Goal: Task Accomplishment & Management: Manage account settings

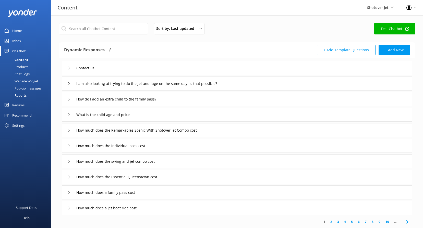
click at [17, 42] on div "Inbox" at bounding box center [16, 41] width 9 height 10
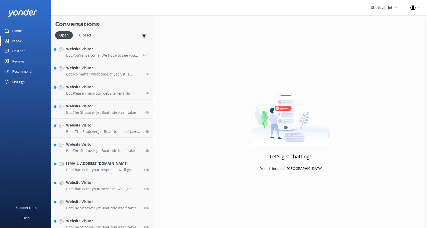
click at [21, 62] on div "Reviews" at bounding box center [18, 61] width 12 height 10
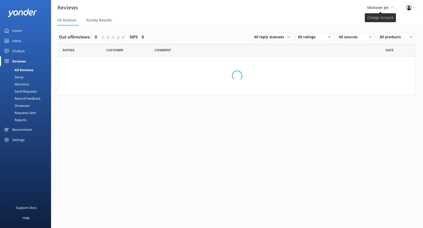
click at [393, 7] on use at bounding box center [392, 8] width 3 height 2
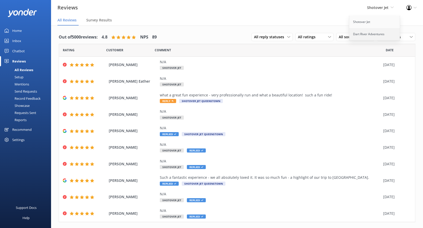
click at [365, 33] on link "Dart River Adventures" at bounding box center [374, 34] width 51 height 12
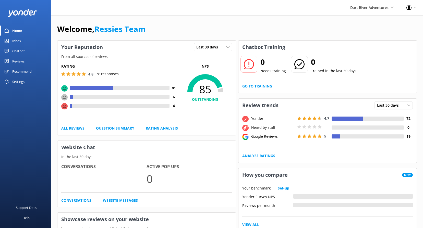
click at [26, 63] on link "Reviews" at bounding box center [25, 61] width 51 height 10
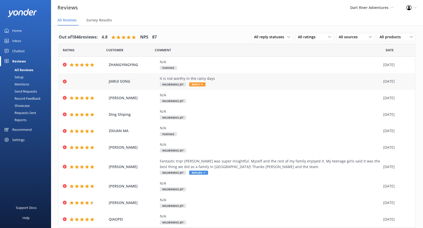
scroll to position [16, 0]
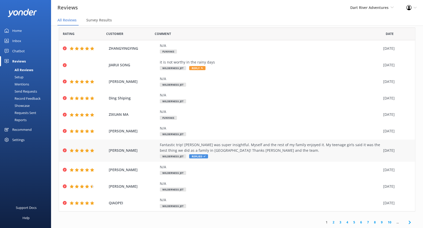
click at [228, 143] on div "Fantastic trip! [PERSON_NAME] was super insightful. Myself and the rest of my f…" at bounding box center [270, 147] width 221 height 11
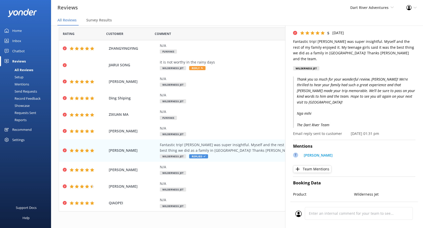
scroll to position [0, 0]
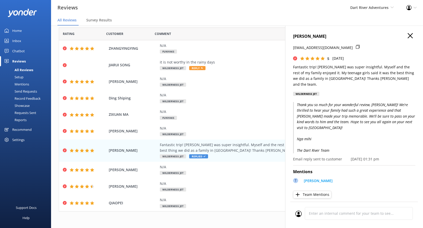
click at [409, 34] on icon "button" at bounding box center [410, 35] width 5 height 5
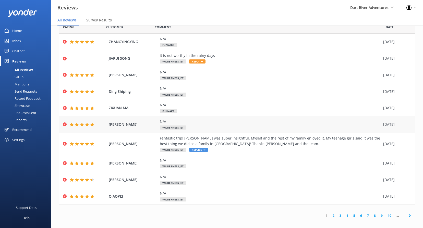
scroll to position [10, 0]
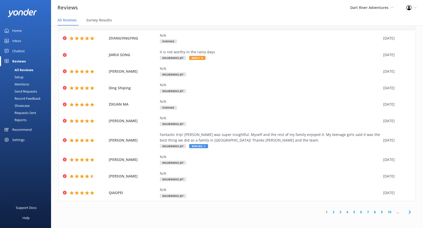
click at [330, 214] on link "2" at bounding box center [333, 212] width 7 height 5
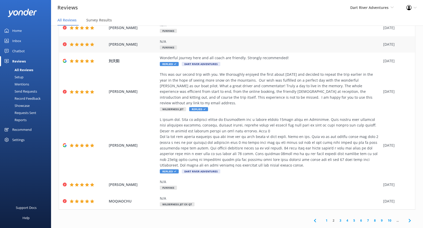
scroll to position [102, 0]
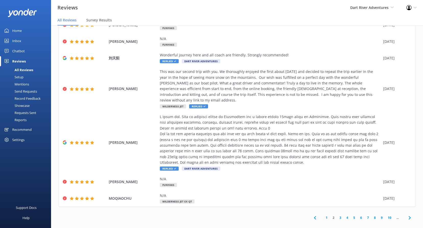
click at [323, 216] on link "1" at bounding box center [326, 218] width 7 height 5
